Goal: Transaction & Acquisition: Subscribe to service/newsletter

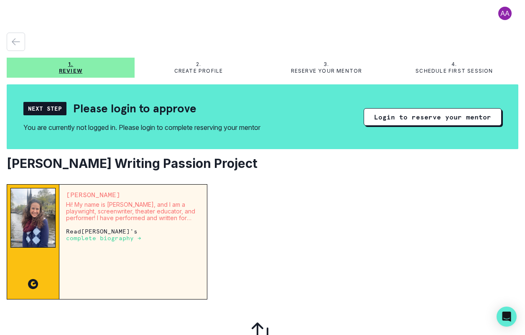
click at [122, 238] on p "complete biography →" at bounding box center [103, 238] width 75 height 7
click at [116, 238] on p "complete biography →" at bounding box center [103, 238] width 75 height 7
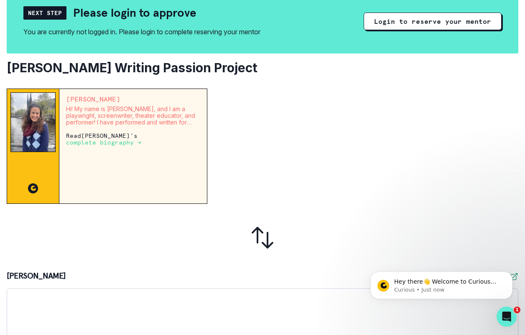
click at [102, 141] on p "complete biography →" at bounding box center [103, 142] width 75 height 7
click at [105, 140] on p "complete biography →" at bounding box center [103, 142] width 75 height 7
click at [100, 135] on p "Read [PERSON_NAME] 's complete biography →" at bounding box center [133, 139] width 134 height 13
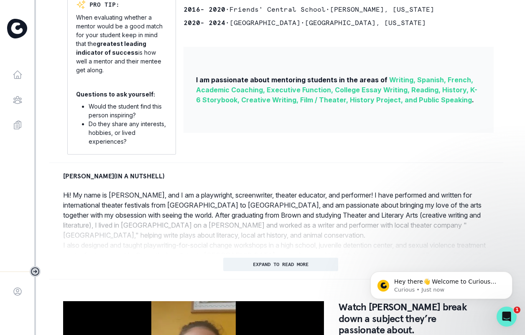
scroll to position [254, 0]
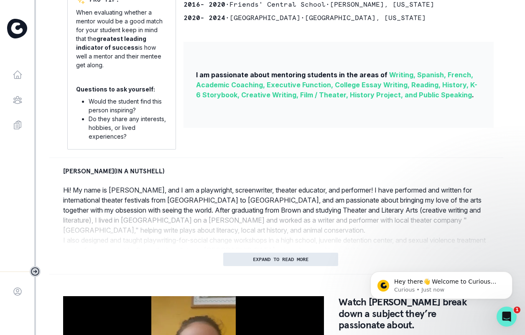
click at [309, 255] on button "EXPAND TO READ MORE" at bounding box center [280, 259] width 115 height 13
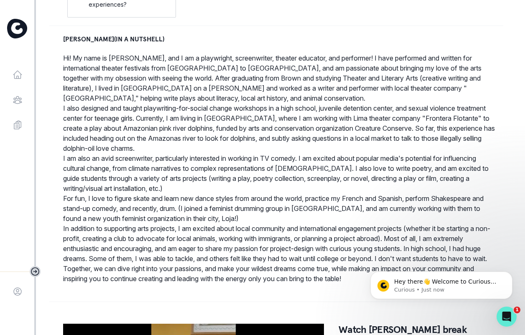
scroll to position [387, 0]
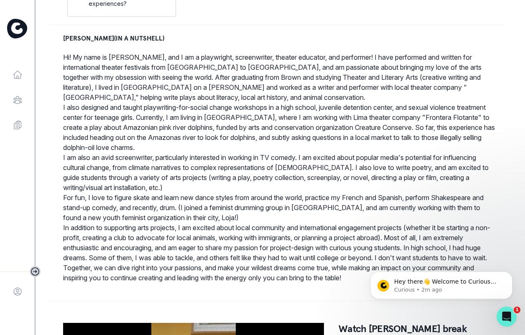
click at [312, 282] on p "In addition to supporting arts projects, I am excited about local community and…" at bounding box center [280, 253] width 435 height 60
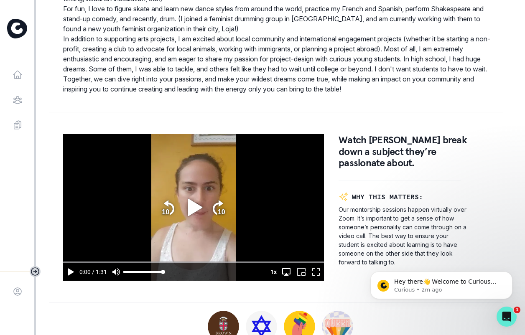
scroll to position [589, 0]
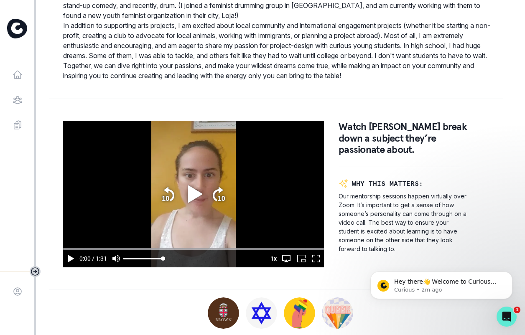
click at [194, 199] on icon "play" at bounding box center [193, 194] width 23 height 23
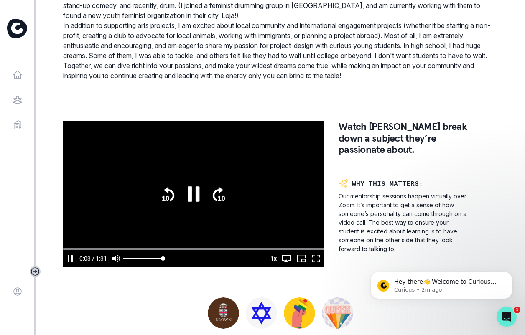
click at [66, 250] on input "seek" at bounding box center [193, 249] width 261 height 4
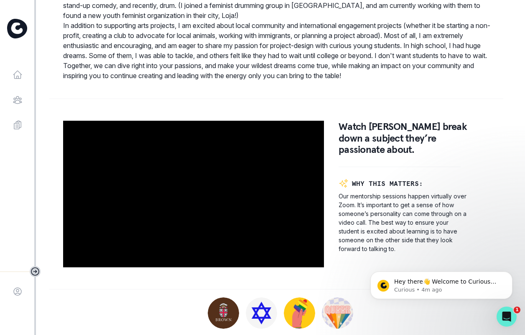
type input "91.775"
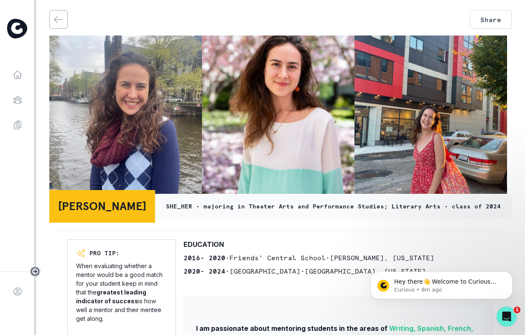
scroll to position [0, 0]
click at [59, 20] on icon "back" at bounding box center [58, 19] width 8 height 6
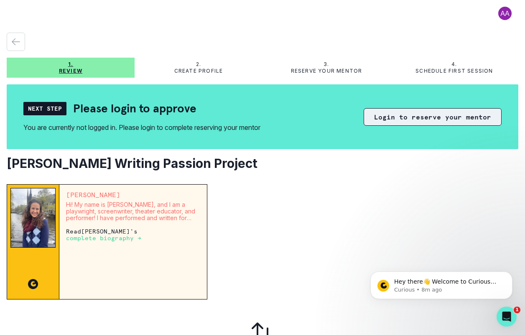
click at [414, 117] on button "Login to reserve your mentor" at bounding box center [433, 117] width 138 height 18
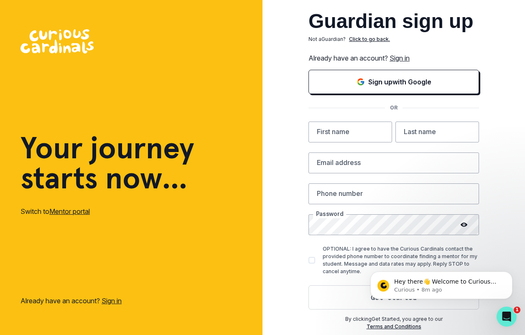
click at [404, 56] on link "Sign in" at bounding box center [400, 58] width 20 height 8
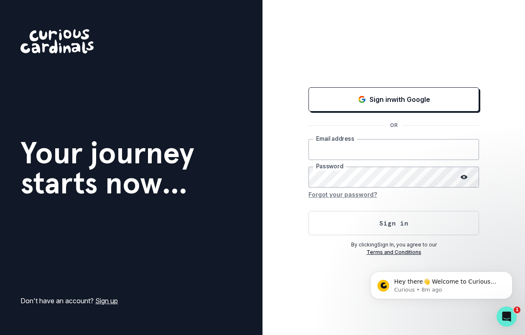
type input "[EMAIL_ADDRESS][DOMAIN_NAME]"
click at [404, 152] on input "[EMAIL_ADDRESS][DOMAIN_NAME]" at bounding box center [394, 149] width 171 height 21
click at [361, 195] on button "Forgot your password?" at bounding box center [343, 194] width 69 height 13
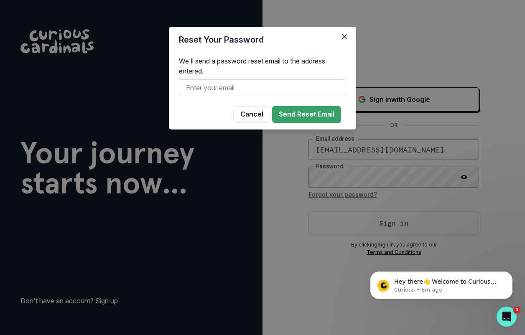
click at [289, 92] on input "text" at bounding box center [262, 87] width 167 height 17
paste input "[EMAIL_ADDRESS][DOMAIN_NAME]"
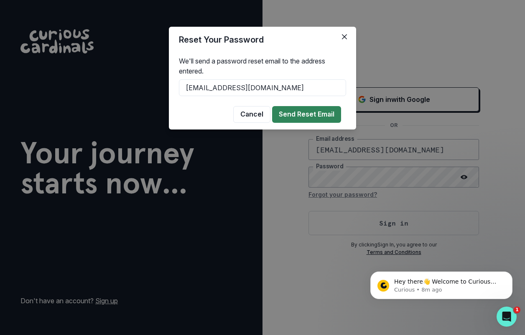
type input "[EMAIL_ADDRESS][DOMAIN_NAME]"
click at [322, 115] on button "Send Reset Email" at bounding box center [306, 114] width 69 height 17
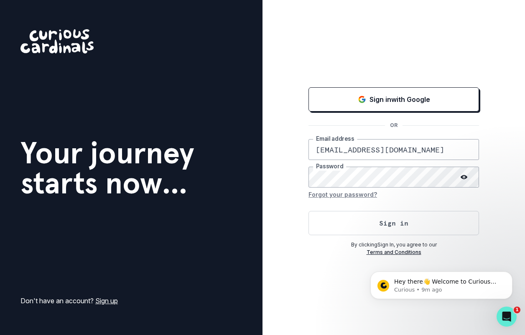
click at [282, 299] on div "Sign in with Google OR [EMAIL_ADDRESS][DOMAIN_NAME] Email address Password Forg…" at bounding box center [394, 167] width 263 height 335
click at [371, 228] on button "Sign in" at bounding box center [394, 223] width 171 height 24
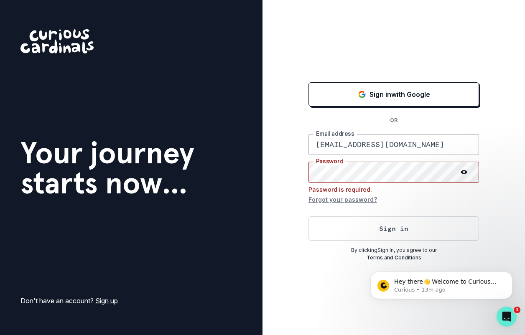
click at [137, 56] on div "Your journey starts now... Don't have an account? Sign up" at bounding box center [107, 167] width 174 height 277
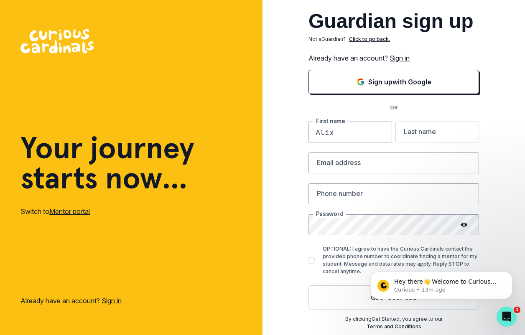
type input "Alix"
type input "[PERSON_NAME]"
type input "[EMAIL_ADDRESS][DOMAIN_NAME]"
type input "3104224225"
click at [300, 273] on div "Guardian sign up Not a Guardian ? Click to go back. Already have an account? Si…" at bounding box center [394, 167] width 263 height 335
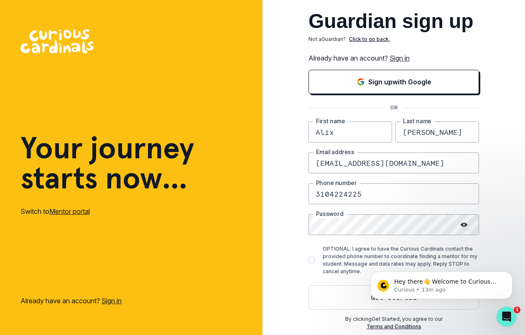
click at [309, 259] on span at bounding box center [312, 260] width 7 height 7
click at [309, 261] on input "OPTIONAL: I agree to have the Curious Cardinals contact the provided phone numb…" at bounding box center [308, 261] width 0 height 0
checkbox input "true"
click at [356, 298] on button "Get started" at bounding box center [394, 298] width 171 height 24
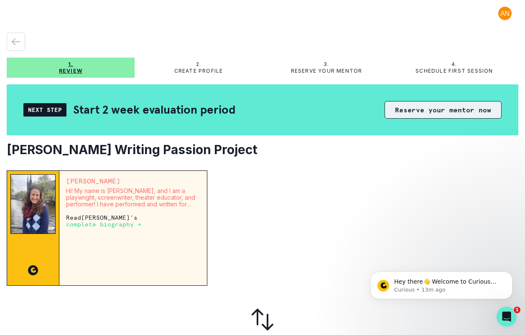
click at [442, 110] on button "Reserve your mentor now" at bounding box center [443, 110] width 117 height 18
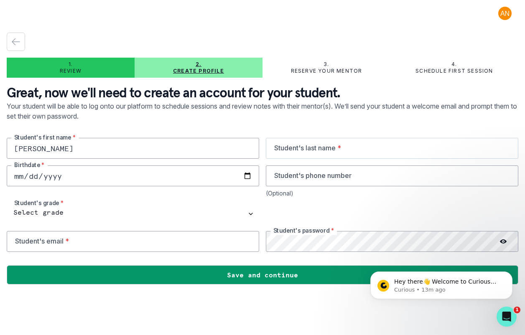
type input "[PERSON_NAME]"
click at [48, 179] on input "date" at bounding box center [133, 176] width 253 height 21
click at [24, 176] on input "[DATE]" at bounding box center [133, 176] width 253 height 21
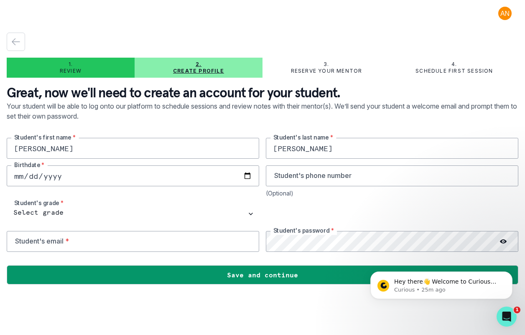
type input "[DATE]"
click at [35, 176] on input "[DATE]" at bounding box center [133, 176] width 253 height 21
click at [52, 179] on input "[DATE]" at bounding box center [133, 176] width 253 height 21
click at [20, 179] on input "[DATE]" at bounding box center [133, 176] width 253 height 21
click at [36, 179] on input "[DATE]" at bounding box center [133, 176] width 253 height 21
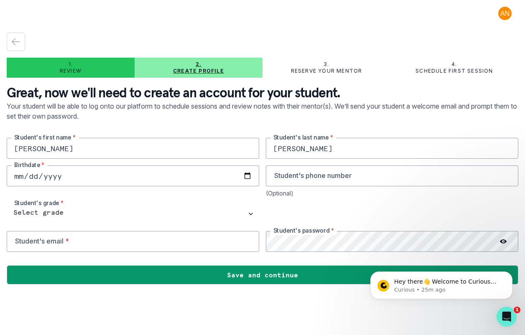
type input "[DATE]"
click at [99, 203] on div "[PERSON_NAME] Student's first name * [PERSON_NAME] Student's last name * [DEMOG…" at bounding box center [263, 195] width 512 height 114
click at [152, 244] on input "email" at bounding box center [133, 241] width 253 height 21
type input "[EMAIL_ADDRESS][DOMAIN_NAME]"
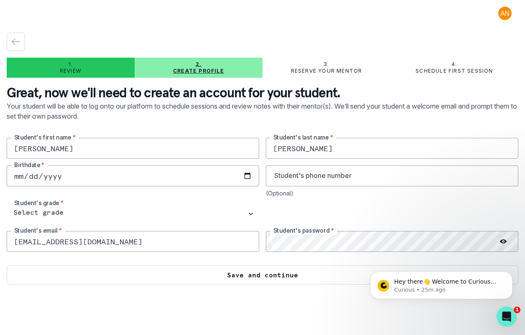
click at [226, 277] on button "Save and continue" at bounding box center [263, 275] width 512 height 19
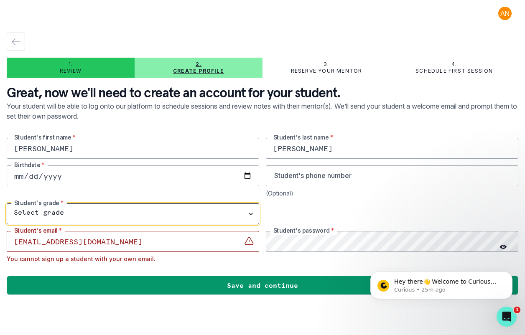
select select "3rd Grade"
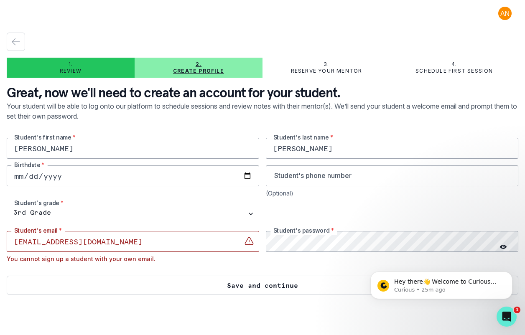
click at [246, 289] on button "Save and continue" at bounding box center [263, 285] width 512 height 19
click at [239, 289] on button "Save and continue" at bounding box center [263, 285] width 512 height 19
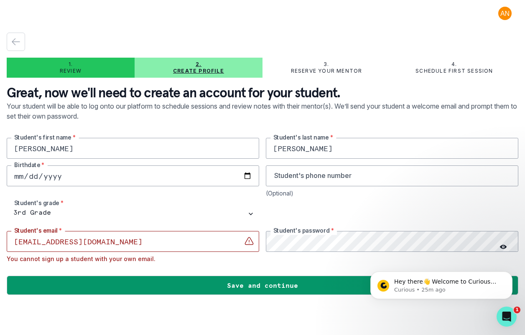
drag, startPoint x: 83, startPoint y: 242, endPoint x: 58, endPoint y: 240, distance: 25.1
click at [58, 240] on input "[EMAIL_ADDRESS][DOMAIN_NAME]" at bounding box center [133, 241] width 253 height 21
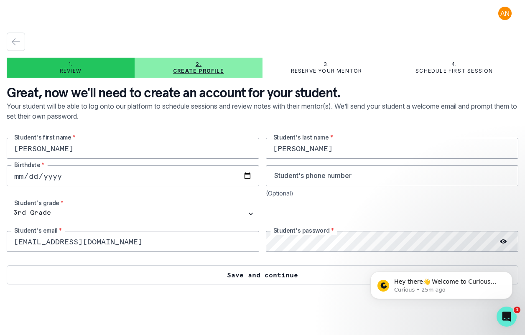
type input "[EMAIL_ADDRESS][DOMAIN_NAME]"
click at [148, 276] on button "Save and continue" at bounding box center [263, 275] width 512 height 19
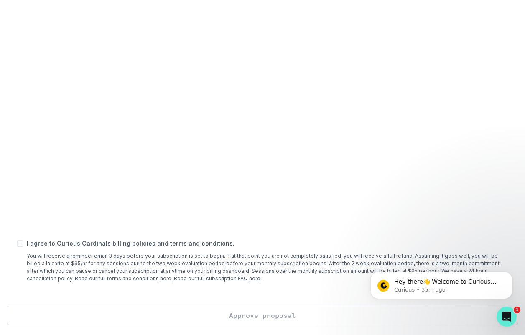
scroll to position [289, 0]
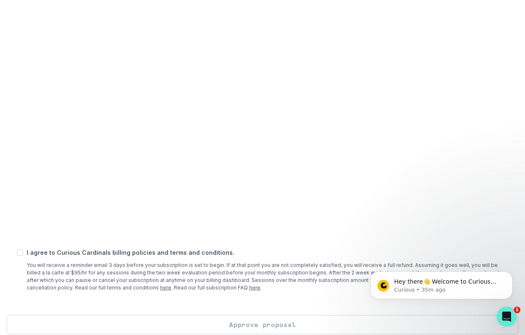
click at [20, 255] on span at bounding box center [20, 253] width 7 height 7
click at [17, 253] on input "checkbox" at bounding box center [16, 253] width 0 height 0
checkbox input "true"
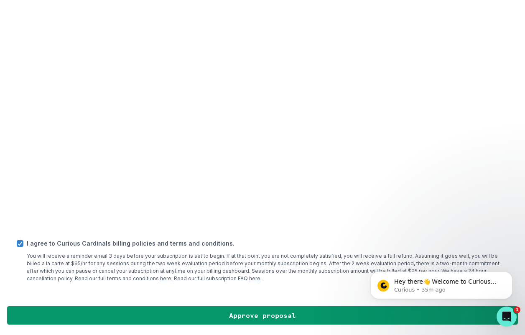
scroll to position [298, 0]
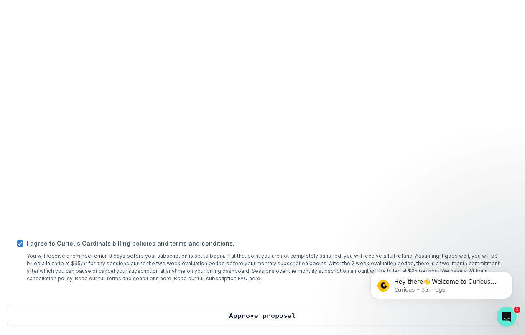
click at [236, 317] on button "Approve proposal" at bounding box center [263, 315] width 512 height 19
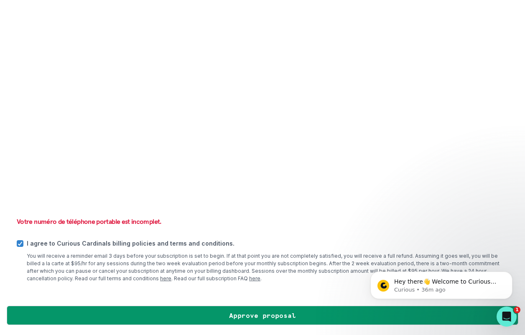
scroll to position [297, 0]
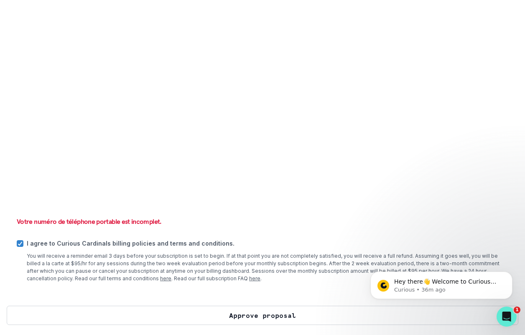
click at [243, 311] on button "Approve proposal" at bounding box center [263, 315] width 512 height 19
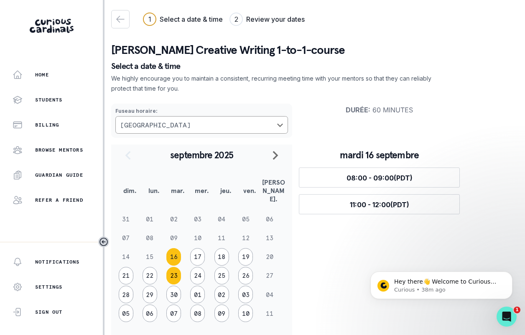
click at [174, 267] on button "23" at bounding box center [173, 276] width 15 height 18
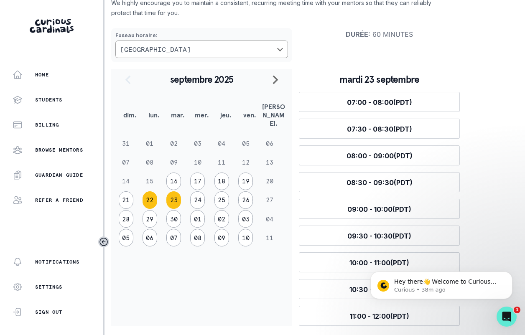
click at [152, 192] on button "22" at bounding box center [150, 201] width 15 height 18
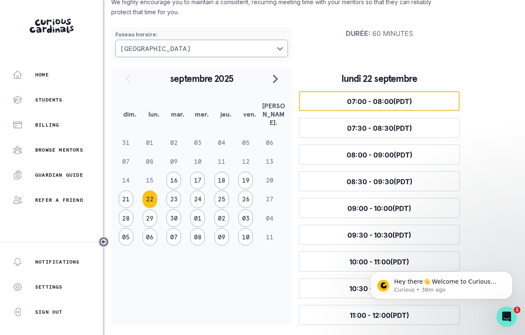
scroll to position [77, 0]
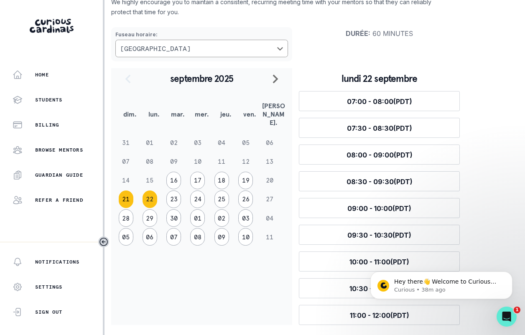
click at [123, 191] on button "21" at bounding box center [126, 200] width 15 height 18
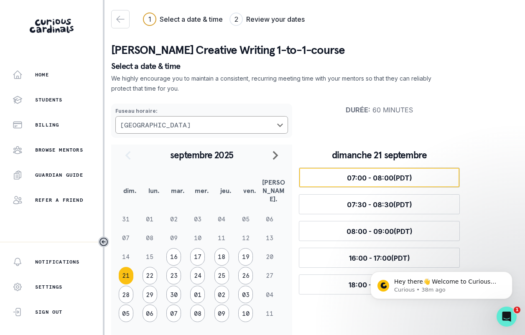
scroll to position [0, 0]
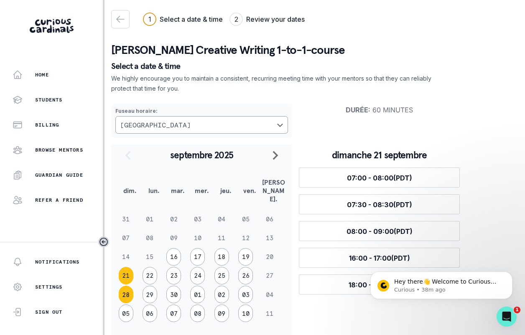
click at [127, 286] on button "28" at bounding box center [126, 295] width 15 height 18
click at [124, 305] on button "05" at bounding box center [126, 314] width 15 height 18
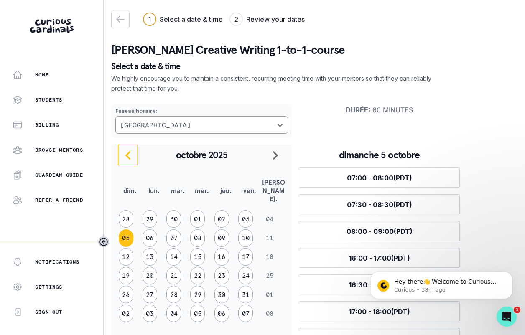
click at [128, 155] on icon "Précédent" at bounding box center [127, 155] width 5 height 9
